Goal: Book appointment/travel/reservation

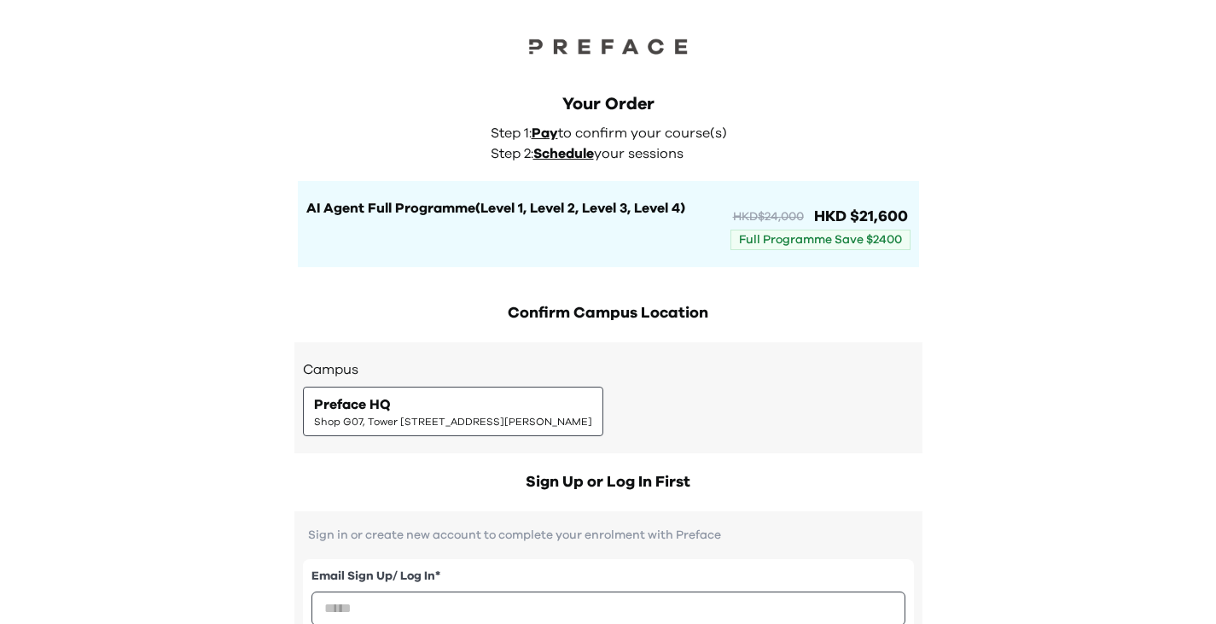
click at [575, 158] on span "Schedule" at bounding box center [563, 154] width 61 height 14
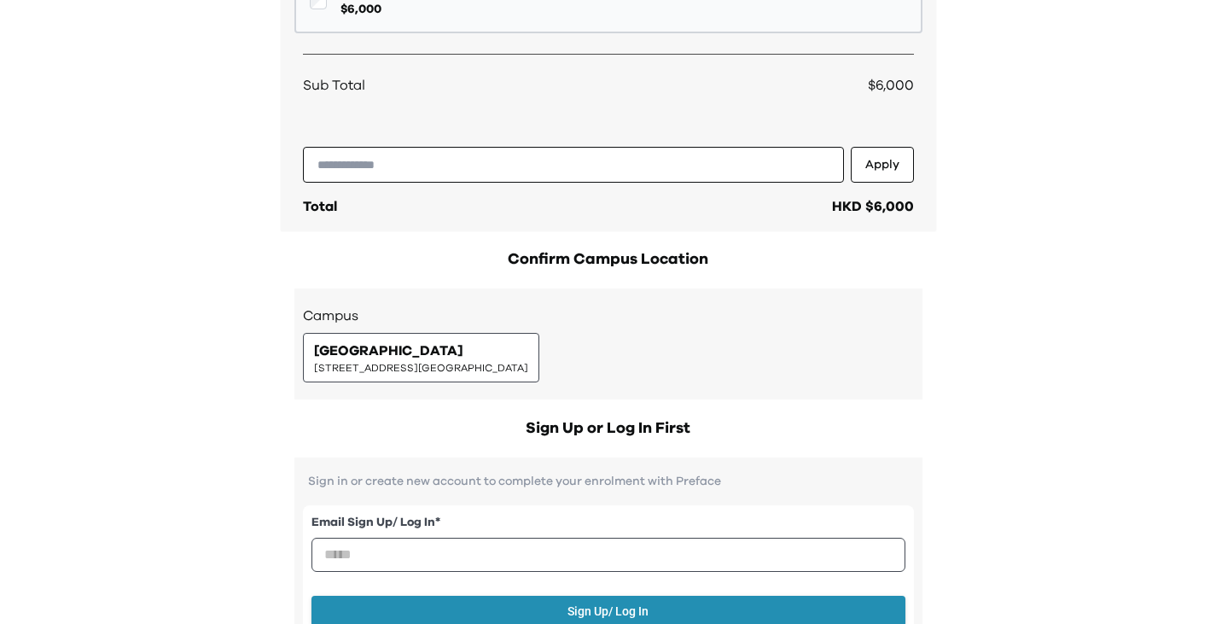
scroll to position [427, 0]
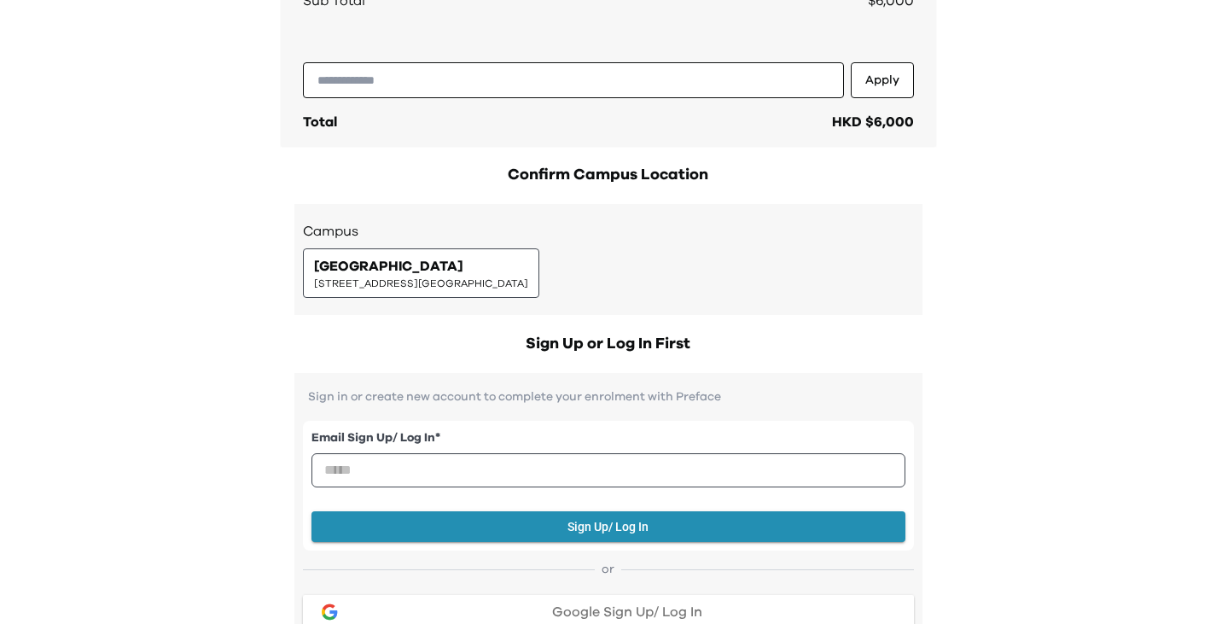
click at [528, 276] on span "[STREET_ADDRESS][GEOGRAPHIC_DATA]" at bounding box center [421, 283] width 214 height 14
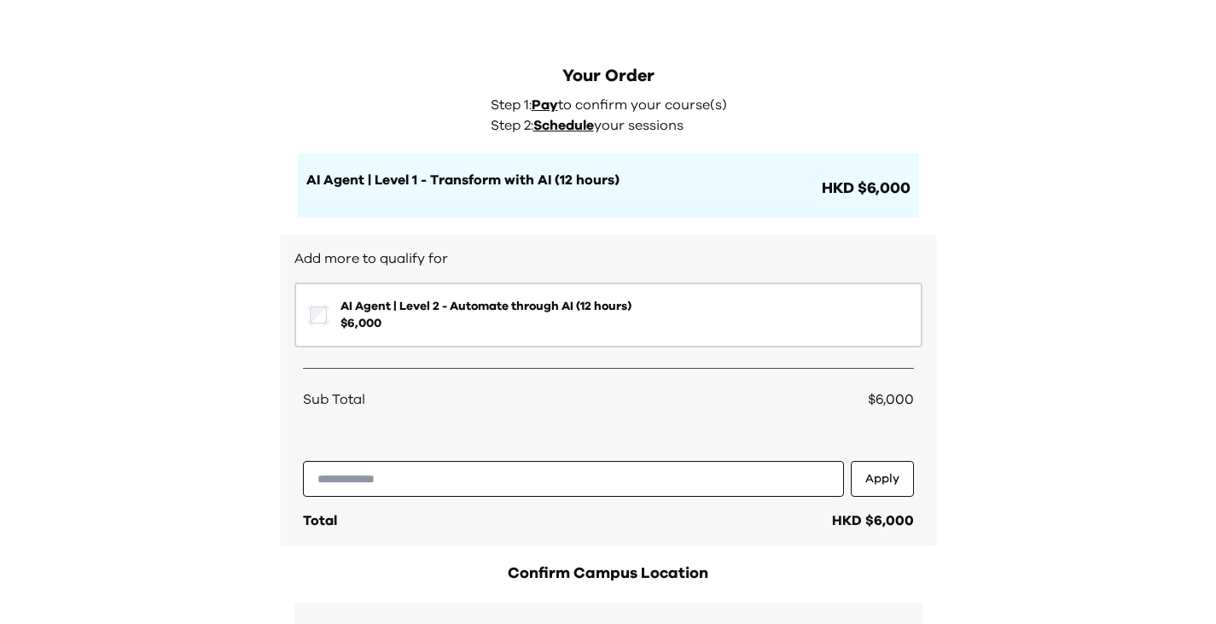
scroll to position [0, 0]
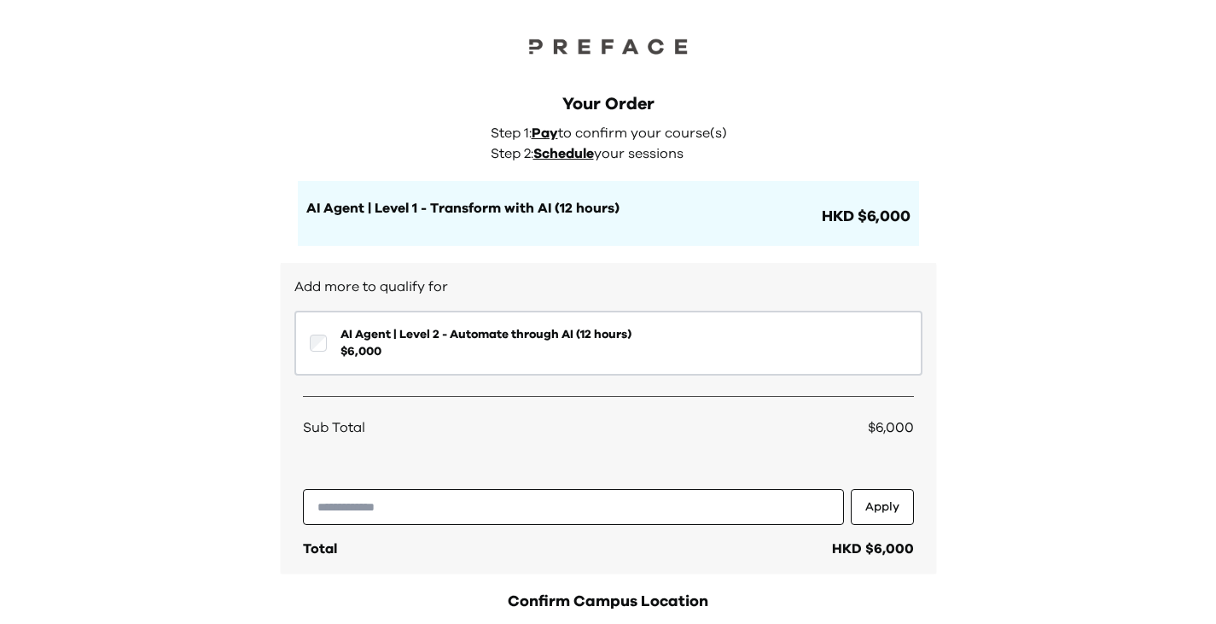
click at [560, 155] on span "Schedule" at bounding box center [563, 154] width 61 height 14
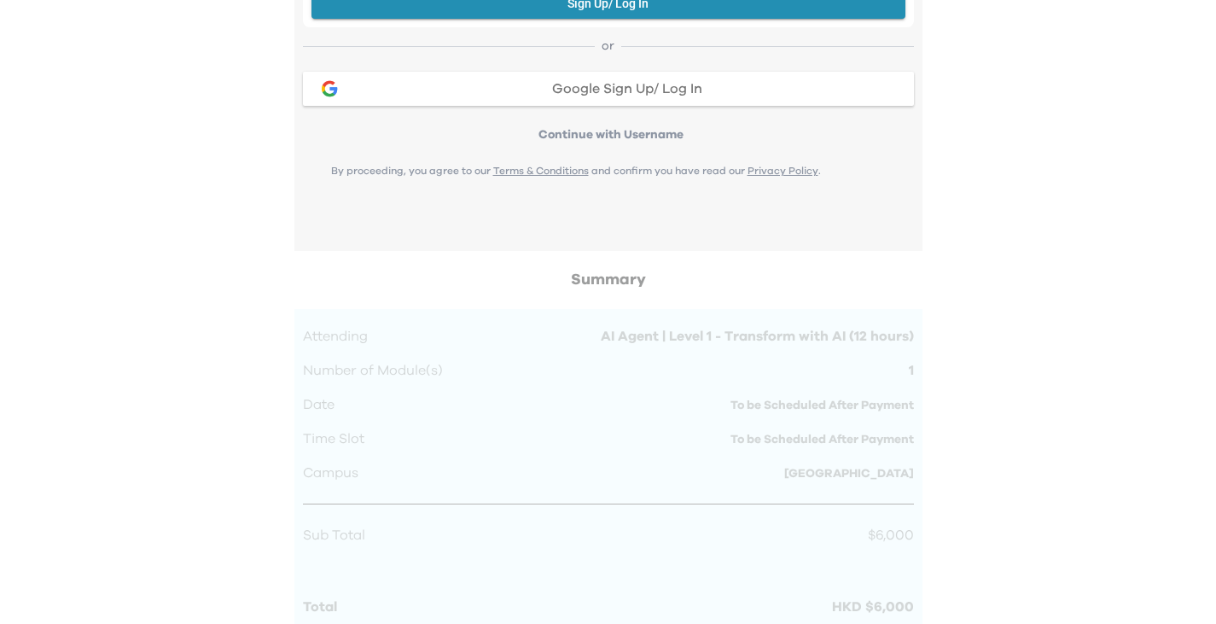
scroll to position [949, 0]
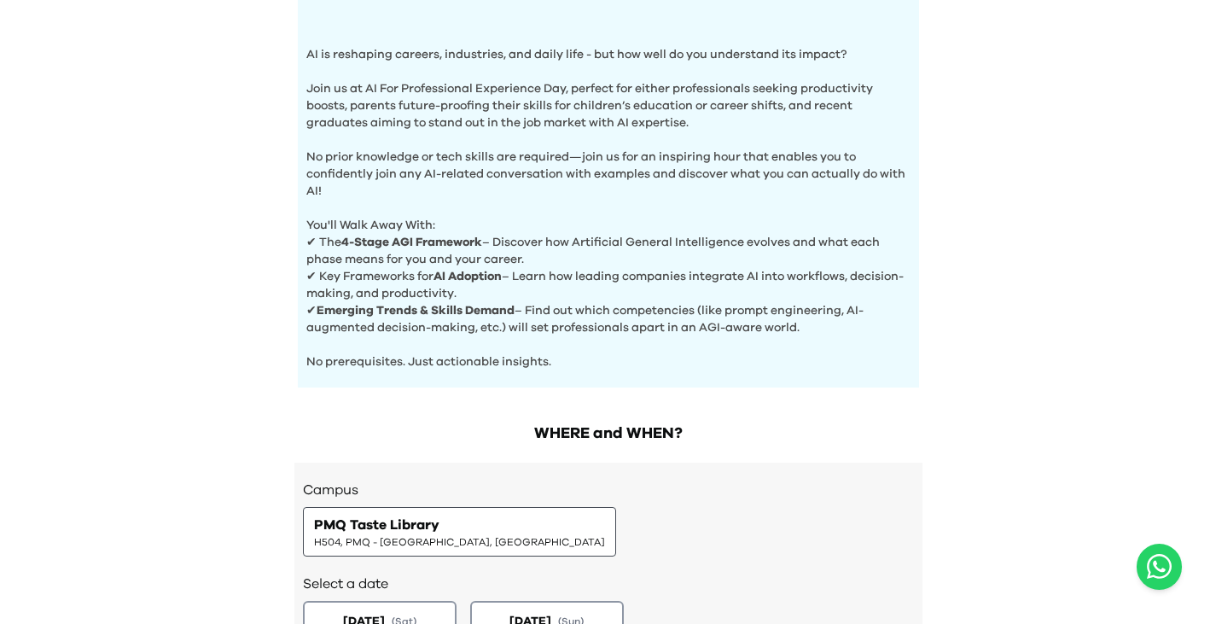
scroll to position [598, 0]
